Goal: Task Accomplishment & Management: Use online tool/utility

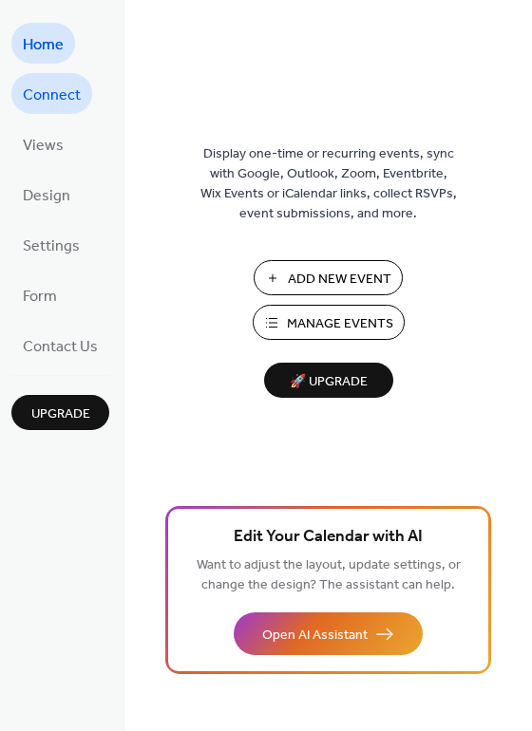
click at [81, 94] on link "Connect" at bounding box center [51, 93] width 81 height 41
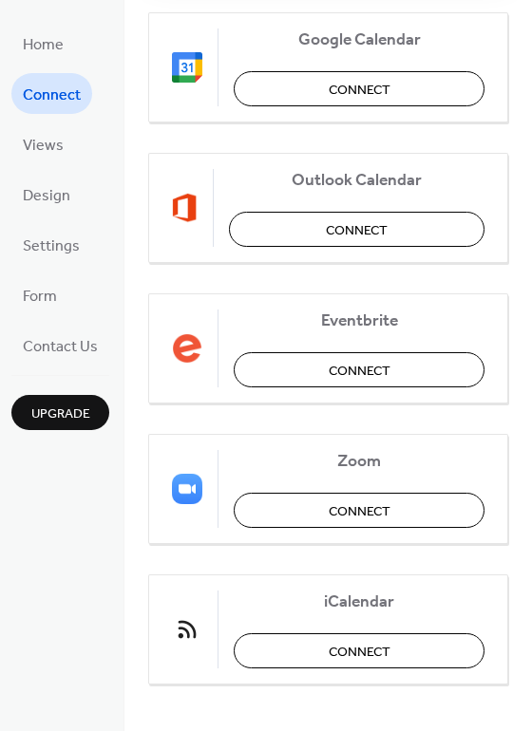
scroll to position [399, 0]
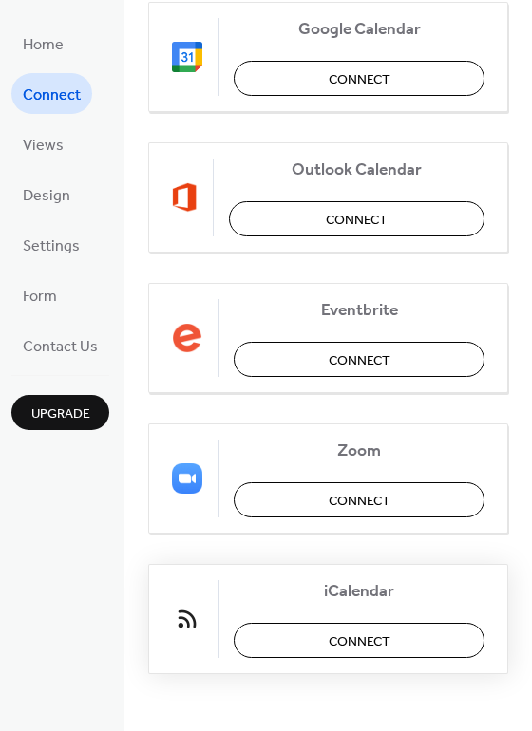
click at [398, 657] on button "Connect" at bounding box center [359, 640] width 251 height 35
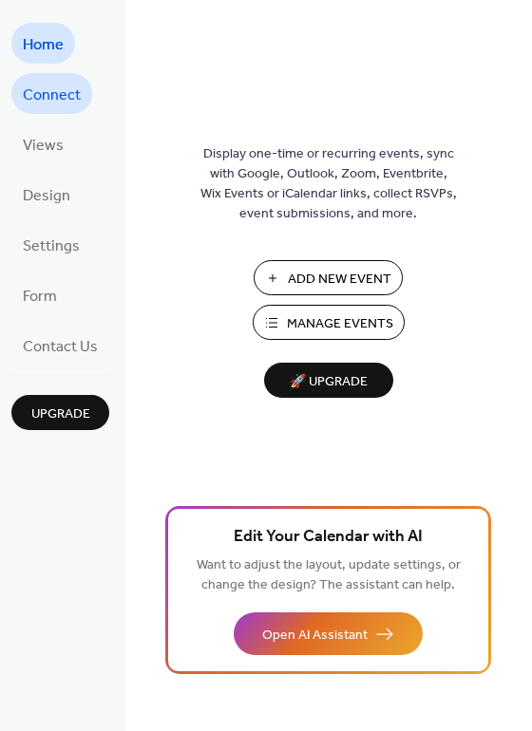
click at [50, 100] on span "Connect" at bounding box center [52, 95] width 58 height 29
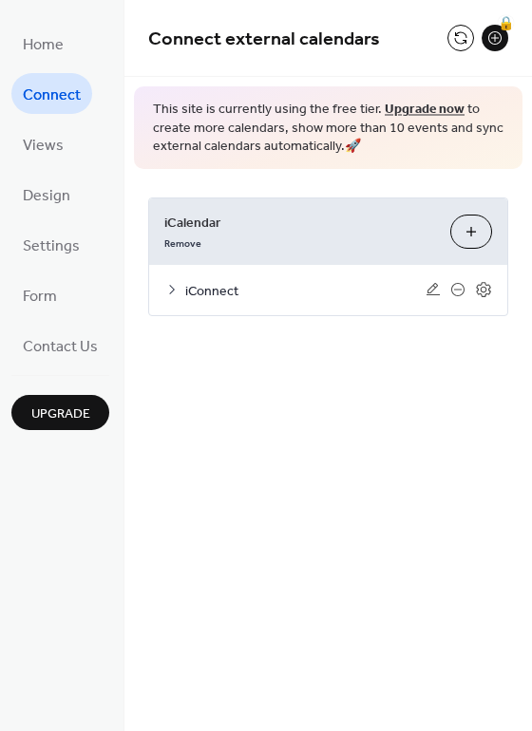
click at [280, 300] on span "iConnect" at bounding box center [305, 291] width 240 height 20
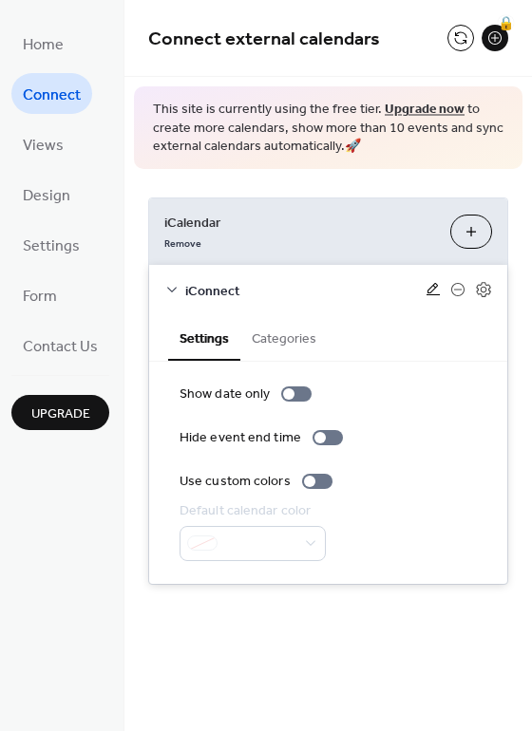
click at [432, 290] on icon at bounding box center [432, 289] width 13 height 12
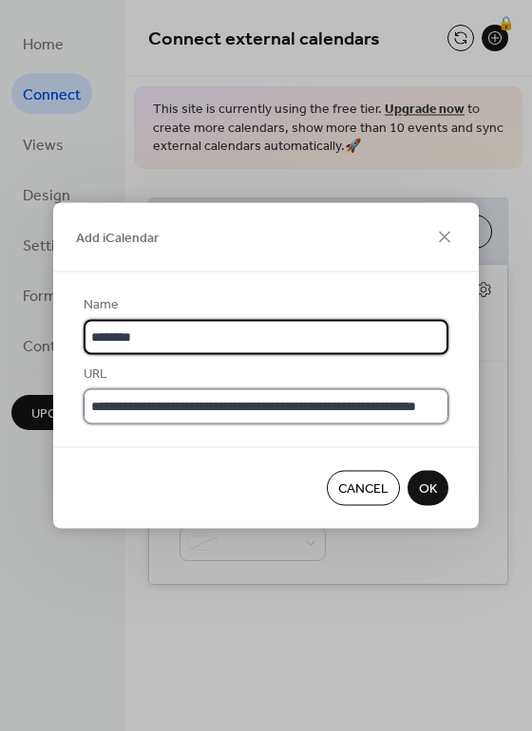
click at [320, 403] on input "**********" at bounding box center [266, 406] width 365 height 35
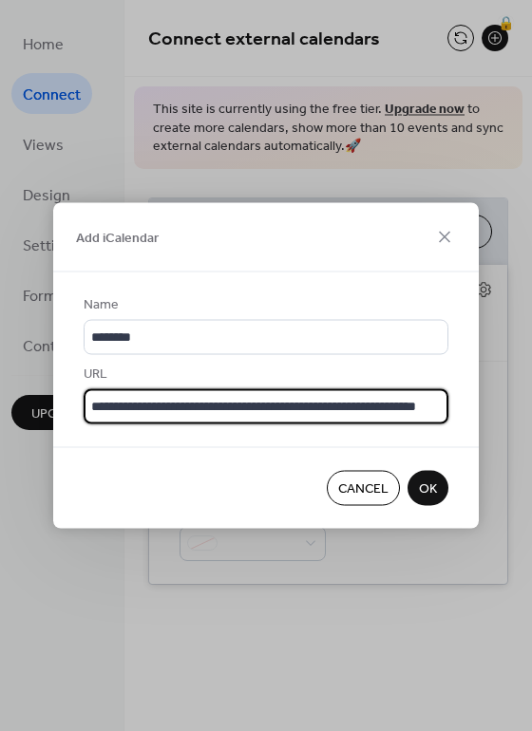
click at [320, 404] on input "**********" at bounding box center [266, 406] width 365 height 35
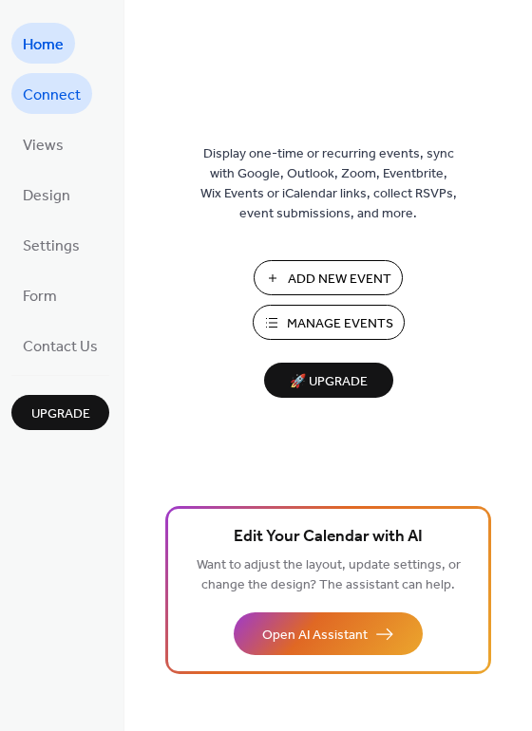
click at [52, 96] on span "Connect" at bounding box center [52, 95] width 58 height 29
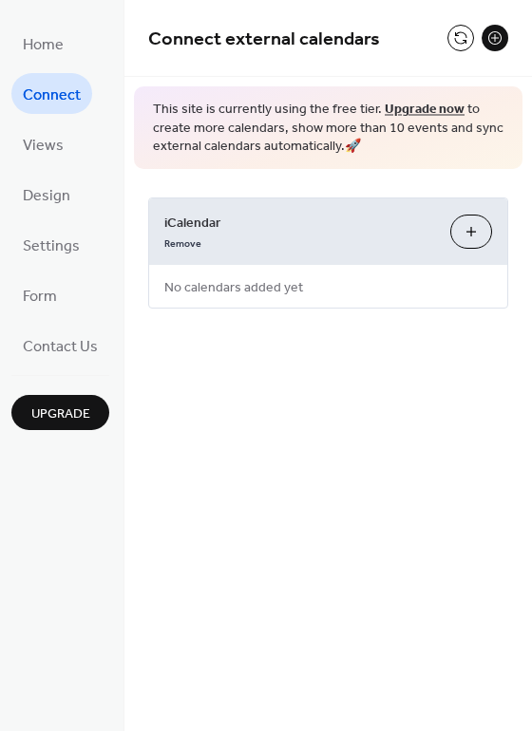
click at [471, 235] on button "Add iCalendar" at bounding box center [471, 232] width 42 height 34
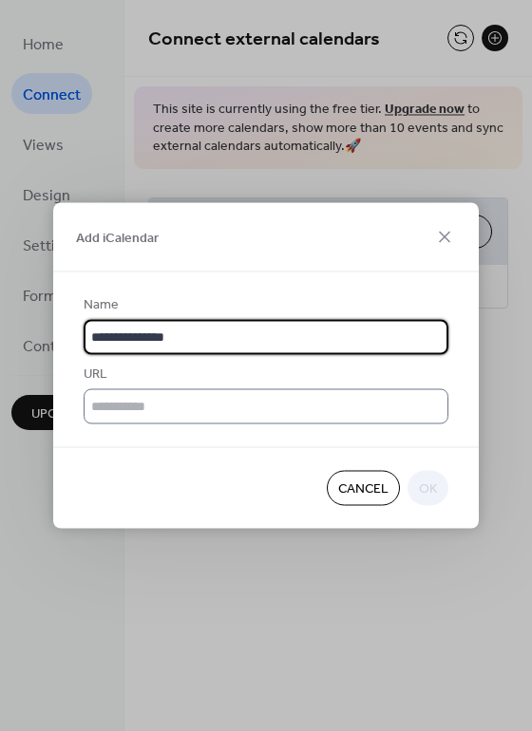
type input "**********"
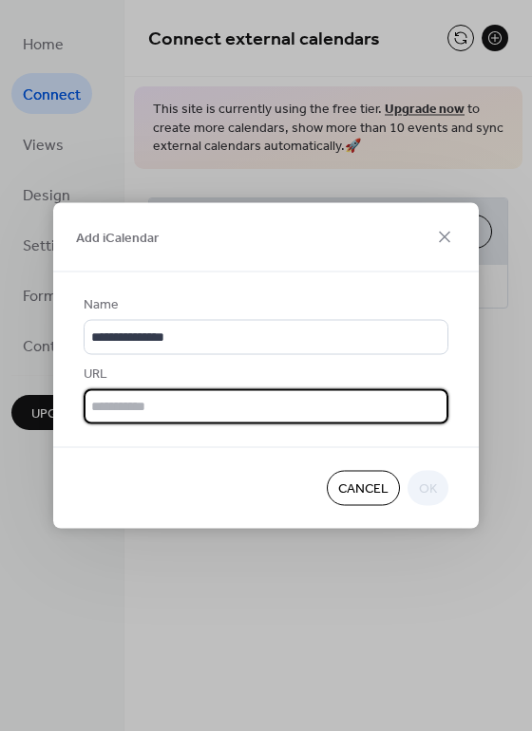
click at [287, 415] on input "text" at bounding box center [266, 406] width 365 height 35
paste input "**********"
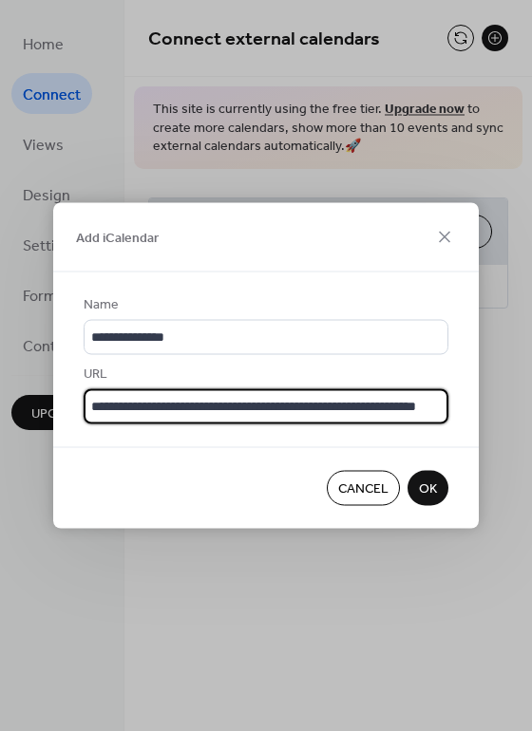
scroll to position [0, 85]
type input "**********"
click at [432, 485] on span "OK" at bounding box center [428, 489] width 18 height 20
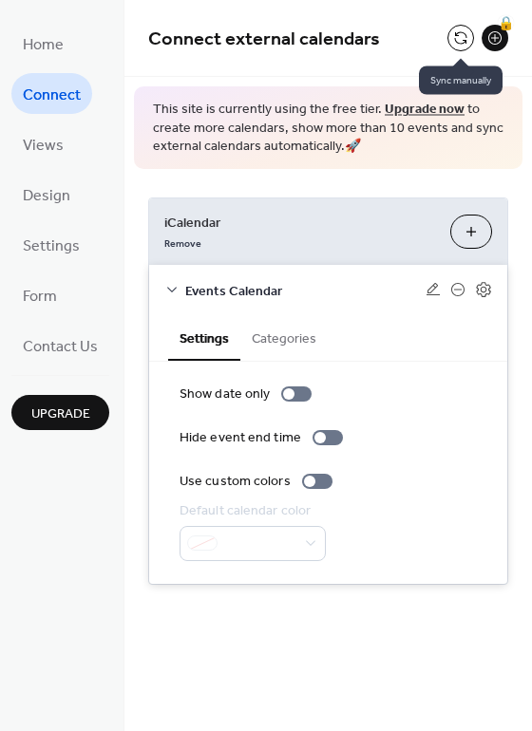
click at [464, 34] on button at bounding box center [460, 38] width 27 height 27
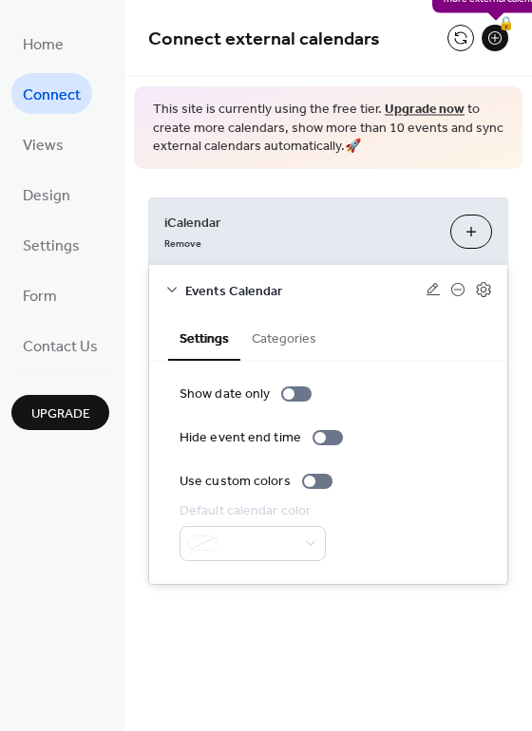
click at [496, 41] on div "🔒" at bounding box center [494, 38] width 27 height 27
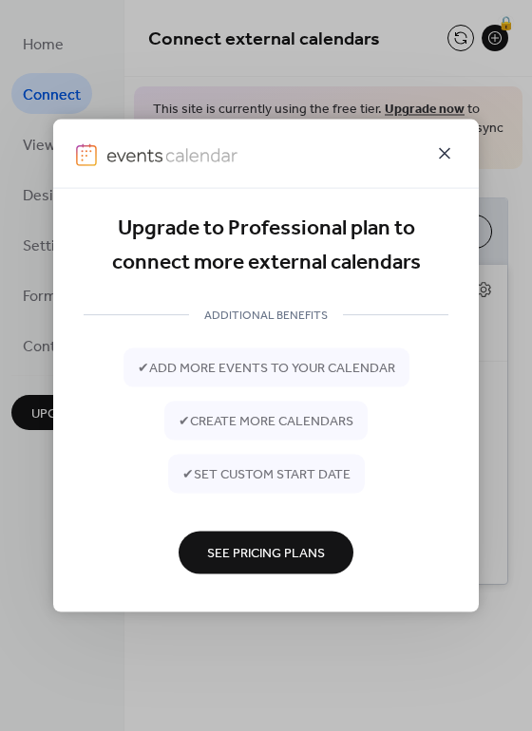
click at [448, 151] on icon at bounding box center [444, 153] width 23 height 23
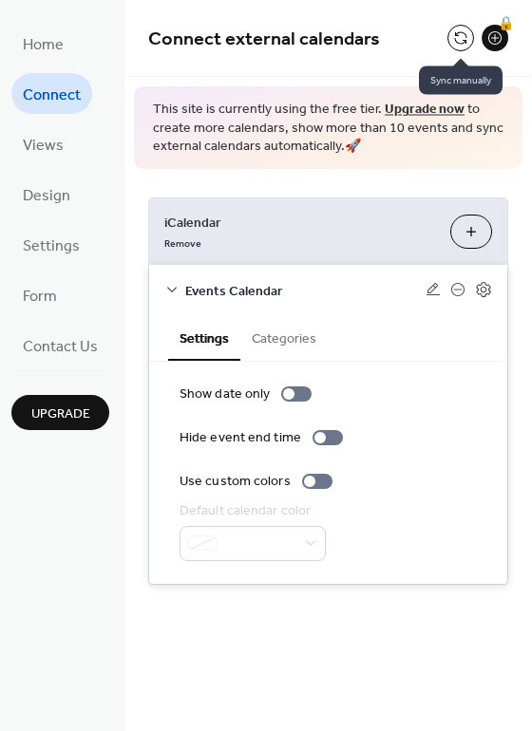
click at [456, 37] on button at bounding box center [460, 38] width 27 height 27
click at [312, 119] on span "This site is currently using the free tier. Upgrade now to create more calendar…" at bounding box center [328, 129] width 350 height 56
click at [303, 216] on span "iCalendar" at bounding box center [299, 223] width 271 height 20
click at [174, 294] on icon at bounding box center [171, 289] width 15 height 15
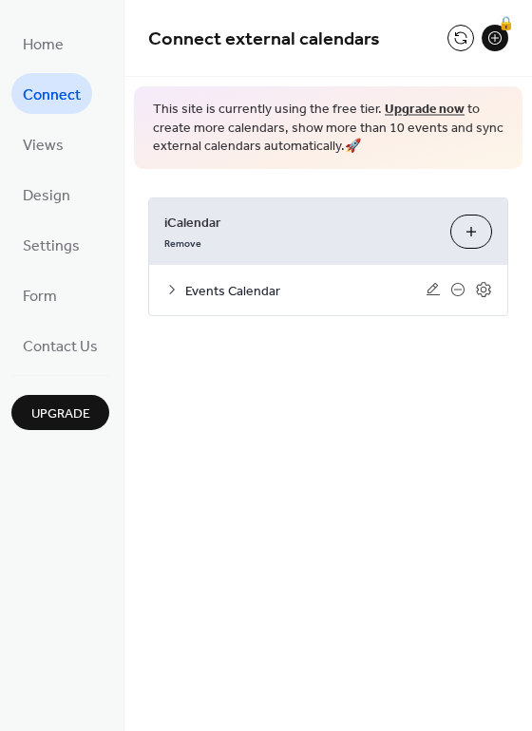
click at [174, 290] on icon at bounding box center [171, 289] width 15 height 15
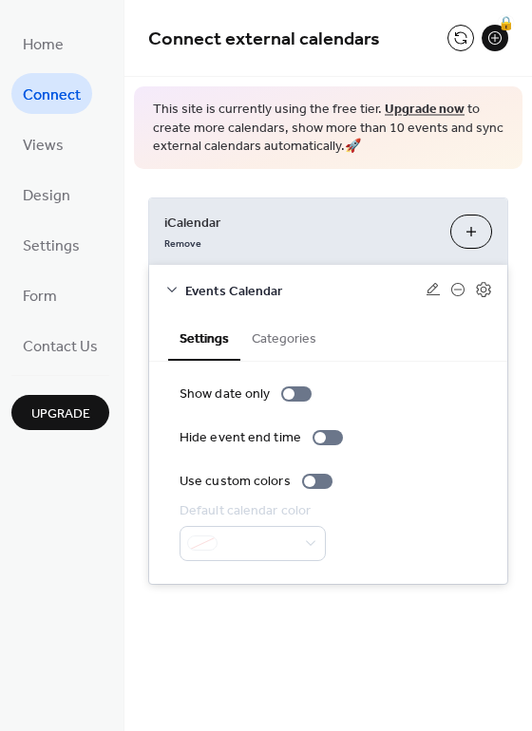
click at [214, 343] on button "Settings" at bounding box center [204, 338] width 72 height 46
click at [250, 101] on span "This site is currently using the free tier. Upgrade now to create more calendar…" at bounding box center [328, 129] width 350 height 56
click at [245, 258] on div "iCalendar Remove Add iCalendar" at bounding box center [328, 231] width 358 height 66
click at [280, 344] on button "Categories" at bounding box center [283, 337] width 87 height 44
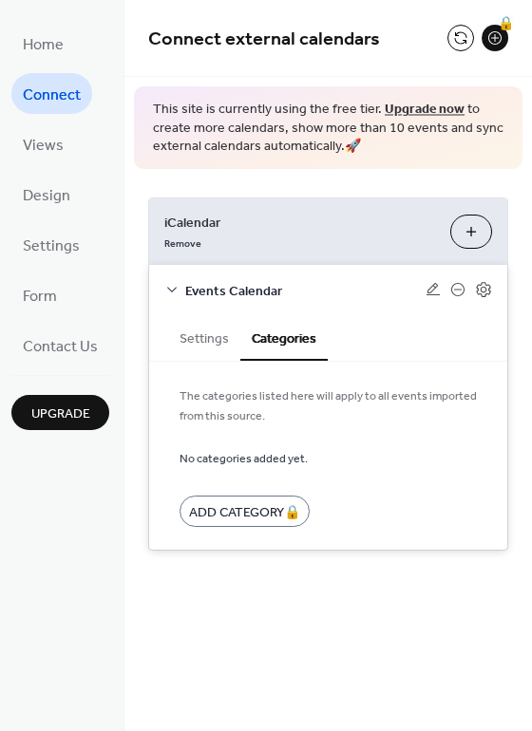
click at [211, 341] on button "Settings" at bounding box center [204, 337] width 72 height 44
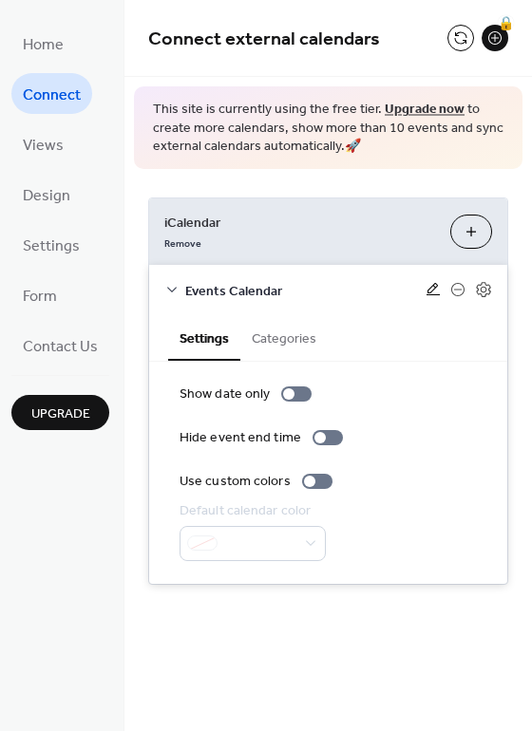
click at [430, 287] on icon at bounding box center [432, 289] width 15 height 15
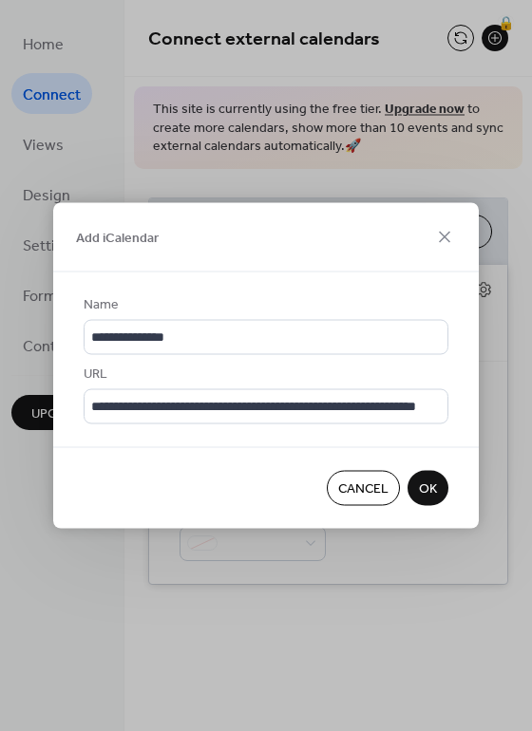
click at [421, 485] on span "OK" at bounding box center [428, 489] width 18 height 20
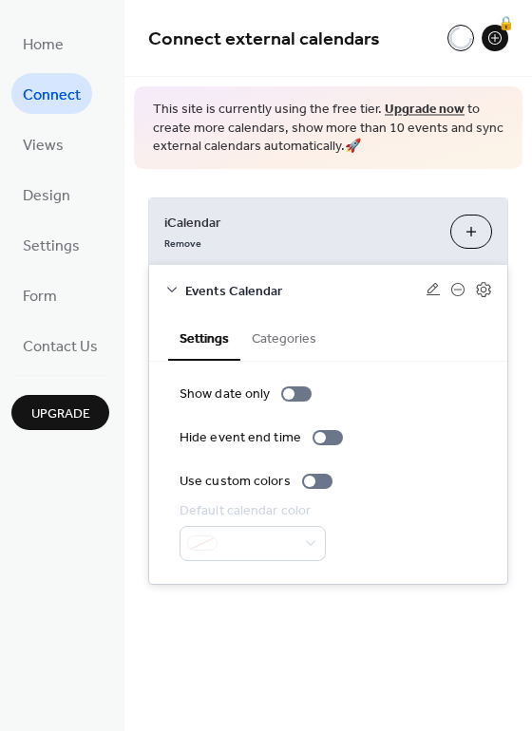
click at [408, 65] on div "Connect external calendars 🔒" at bounding box center [327, 38] width 407 height 77
click at [69, 197] on link "Design" at bounding box center [46, 194] width 70 height 41
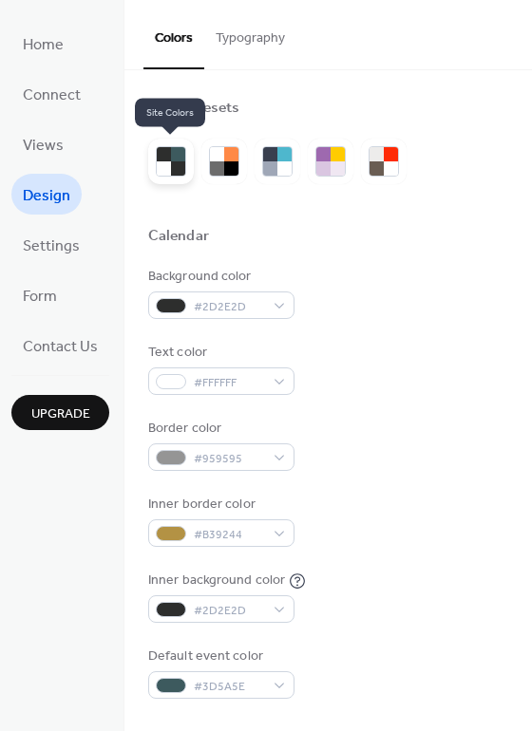
click at [160, 172] on div at bounding box center [164, 168] width 14 height 14
click at [215, 172] on div at bounding box center [217, 168] width 14 height 14
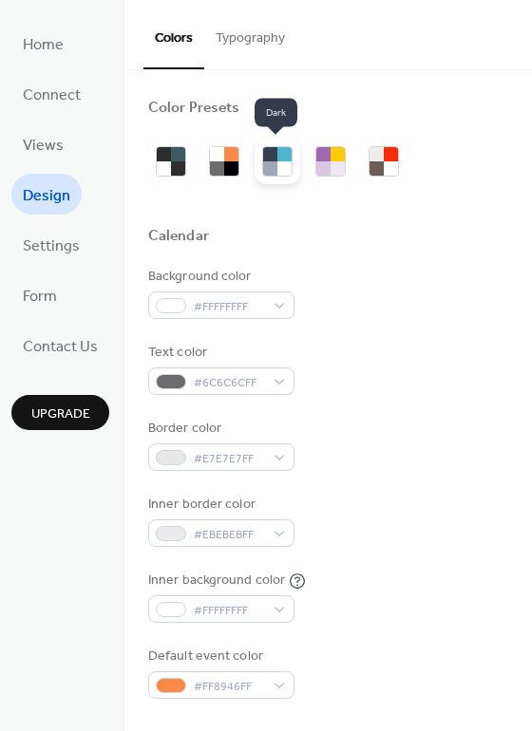
click at [277, 166] on div at bounding box center [284, 168] width 14 height 14
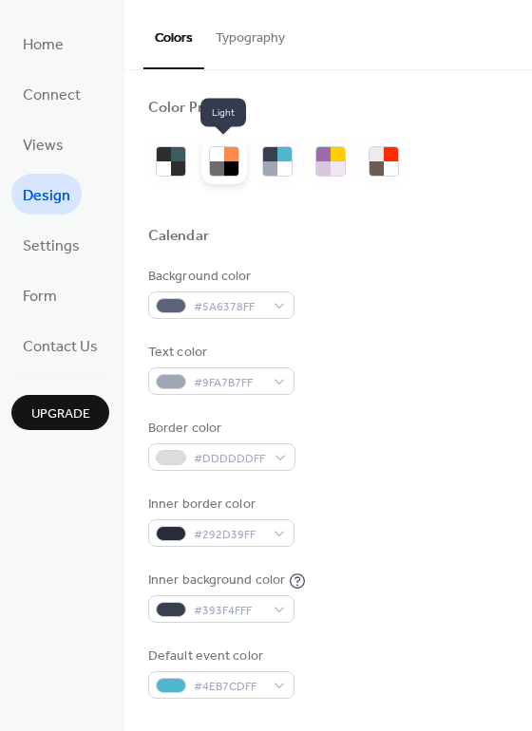
click at [225, 164] on div at bounding box center [231, 168] width 14 height 14
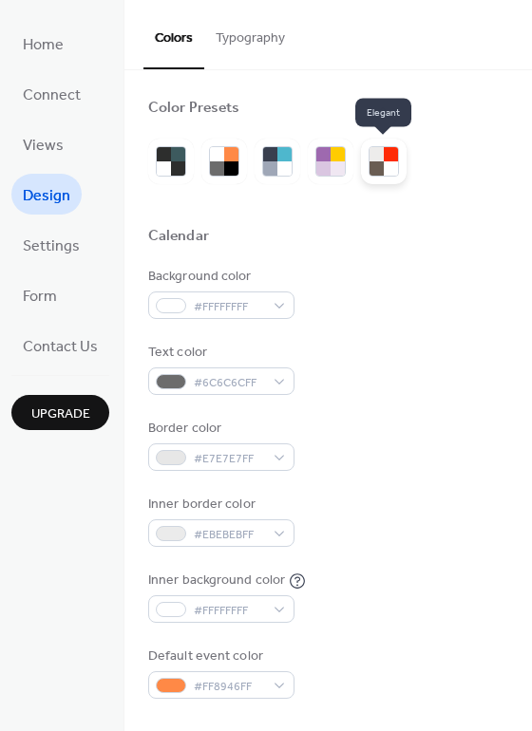
click at [380, 164] on div at bounding box center [376, 168] width 14 height 14
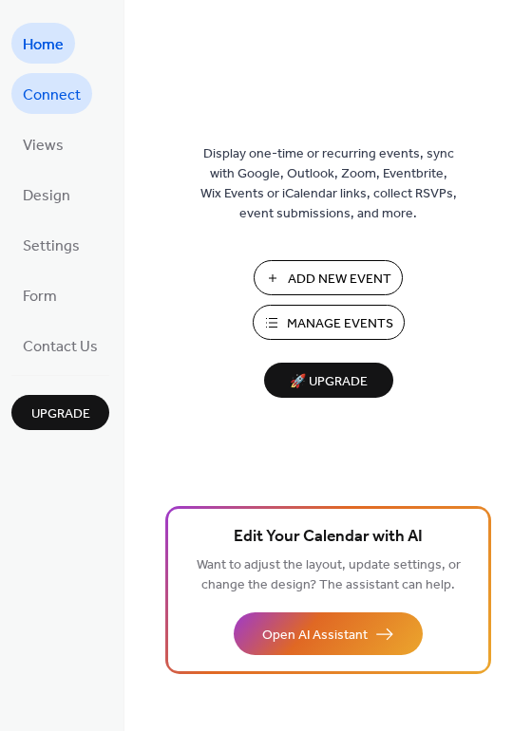
drag, startPoint x: 51, startPoint y: 81, endPoint x: 68, endPoint y: 77, distance: 17.5
click at [51, 81] on span "Connect" at bounding box center [52, 95] width 58 height 29
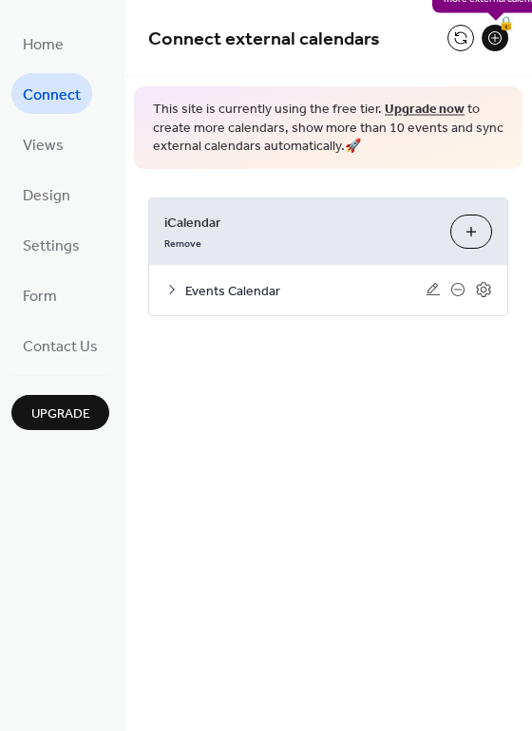
click at [496, 35] on div "🔒" at bounding box center [494, 38] width 27 height 27
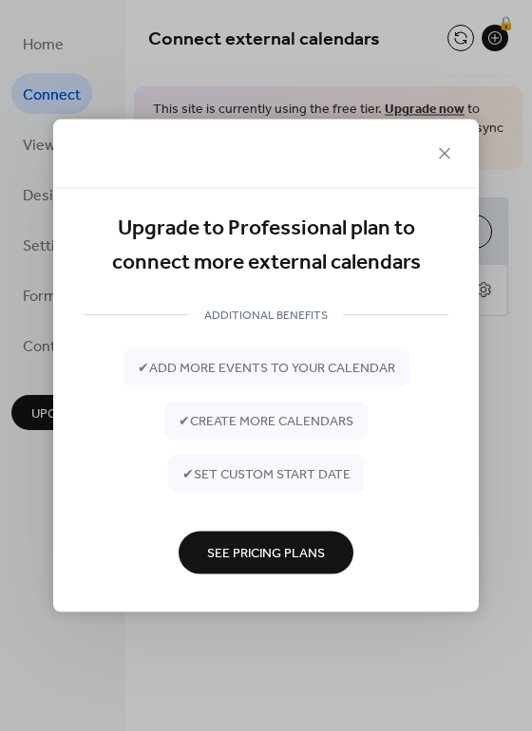
click at [262, 546] on span "See Pricing Plans" at bounding box center [266, 554] width 118 height 20
